Goal: Task Accomplishment & Management: Manage account settings

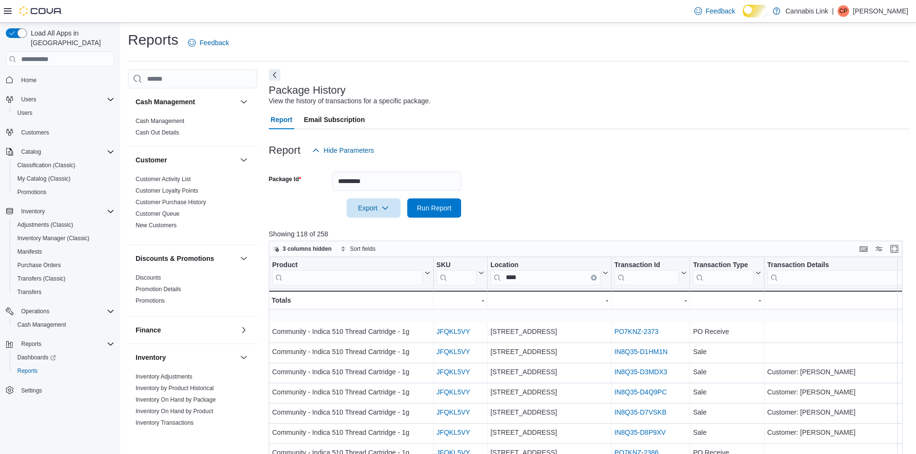
scroll to position [176, 0]
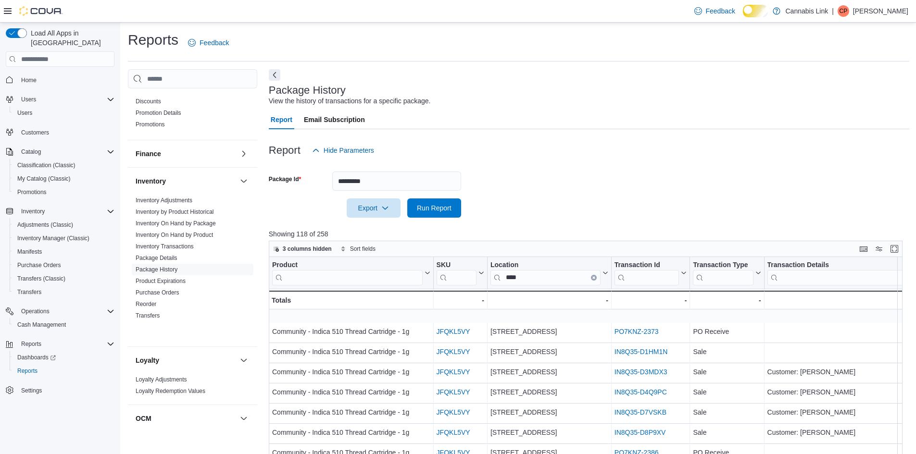
click at [524, 119] on div "Report Email Subscription" at bounding box center [589, 119] width 640 height 19
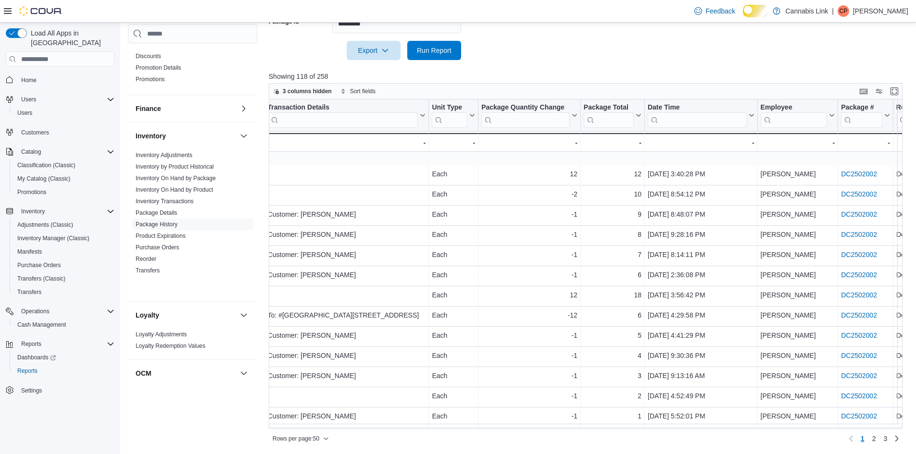
scroll to position [0, 524]
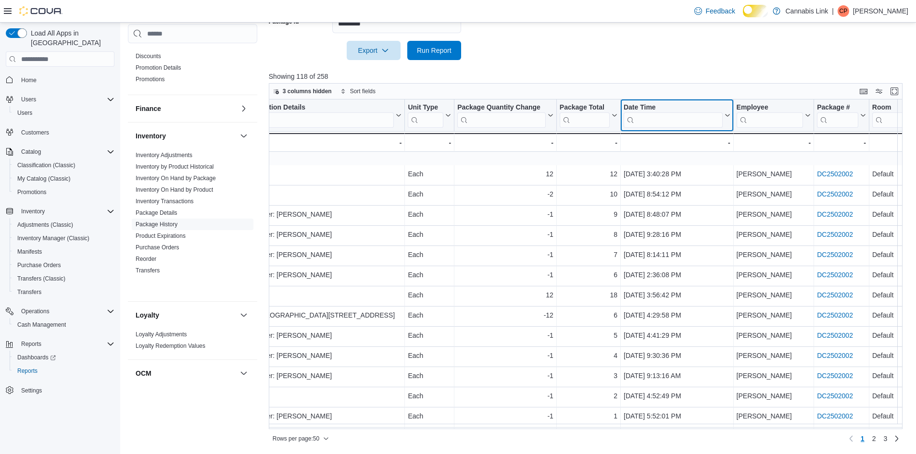
click at [726, 119] on div "Product Click to view column header actions SKU Click to view column header act…" at bounding box center [331, 126] width 1172 height 52
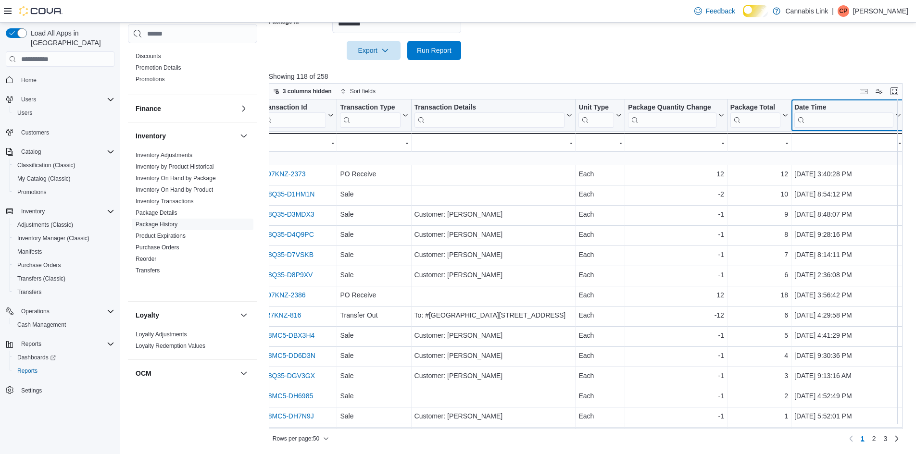
click at [899, 114] on button "Date Time" at bounding box center [847, 115] width 107 height 25
click at [868, 164] on span "Sort Low-High" at bounding box center [849, 168] width 37 height 8
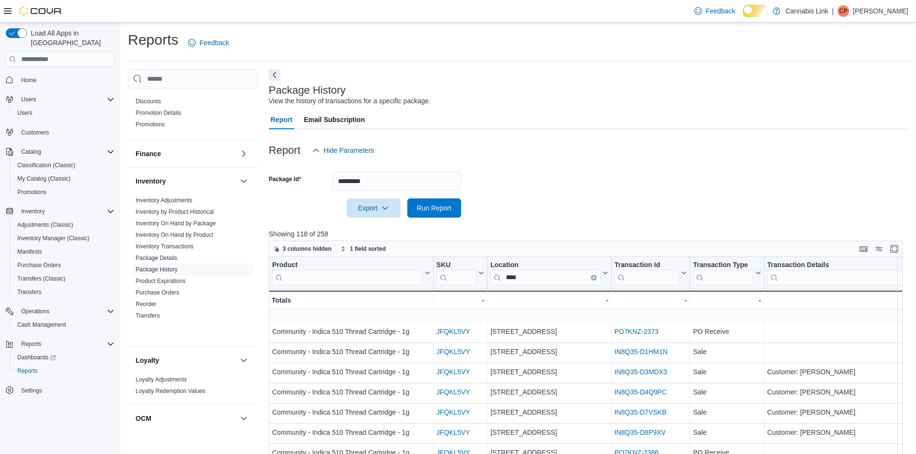
scroll to position [168, 0]
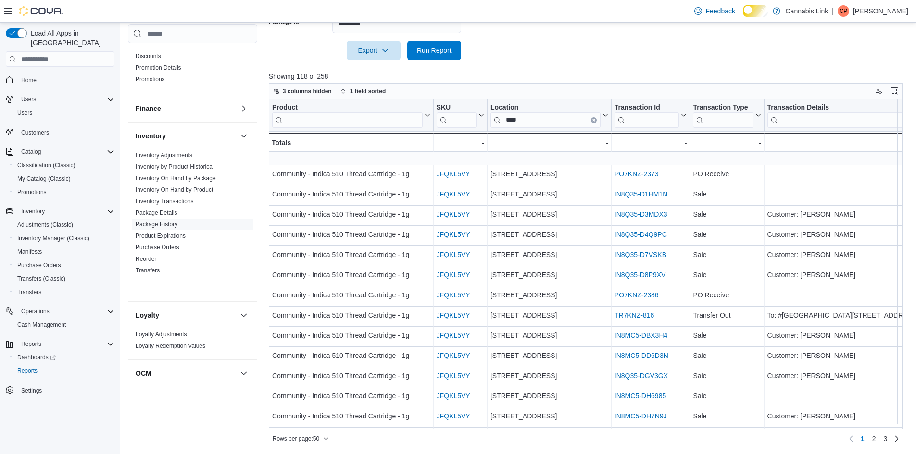
click at [587, 57] on div "Report Hide Parameters Package Id ********* Export Run Report Showing 118 of 25…" at bounding box center [589, 209] width 640 height 475
click at [858, 9] on p "Charlotte Phillips" at bounding box center [880, 11] width 55 height 12
click at [857, 101] on span "Sign Out" at bounding box center [846, 106] width 26 height 10
